Goal: Task Accomplishment & Management: Use online tool/utility

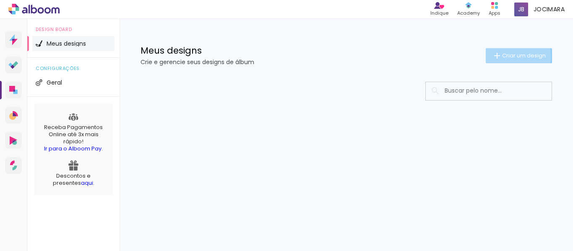
click at [505, 56] on span "Criar um design" at bounding box center [524, 55] width 44 height 5
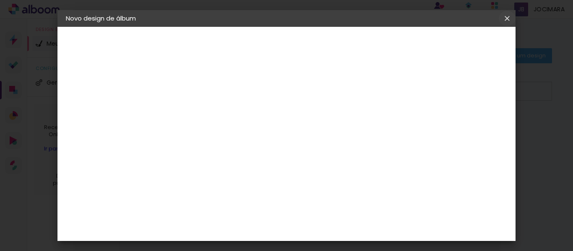
click at [506, 21] on iron-icon at bounding box center [507, 18] width 10 height 8
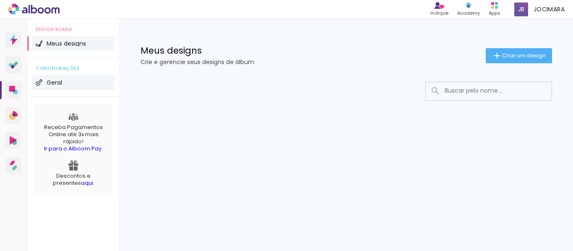
click at [52, 84] on span "Geral" at bounding box center [55, 83] width 16 height 6
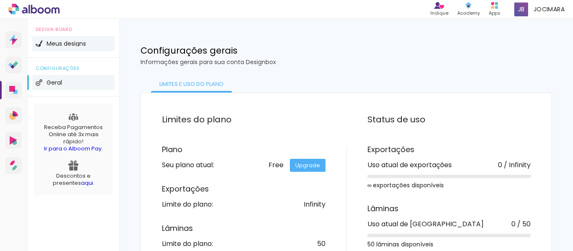
click at [61, 47] on li "Meus designs" at bounding box center [73, 43] width 82 height 15
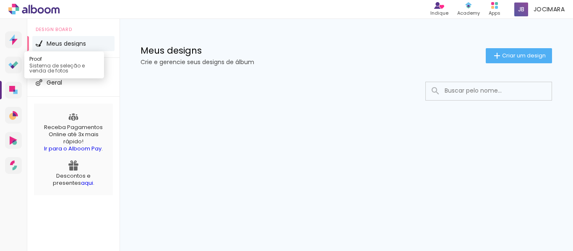
click at [13, 67] on icon at bounding box center [12, 67] width 4 height 4
